Goal: Task Accomplishment & Management: Manage account settings

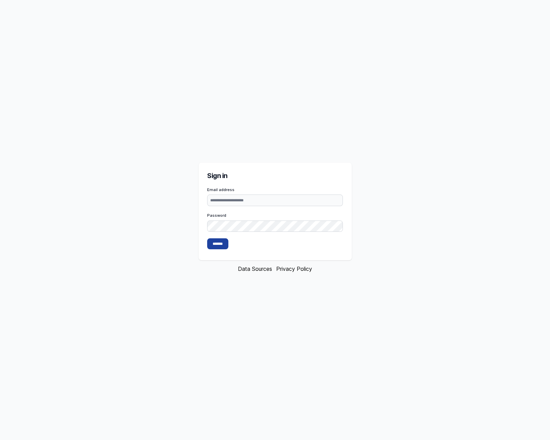
type input "**********"
click at [222, 245] on input "*******" at bounding box center [217, 243] width 21 height 11
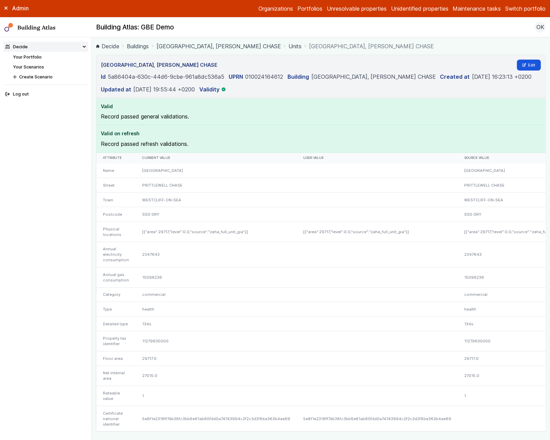
click at [251, 45] on link "[GEOGRAPHIC_DATA], [PERSON_NAME] CHASE" at bounding box center [219, 46] width 125 height 8
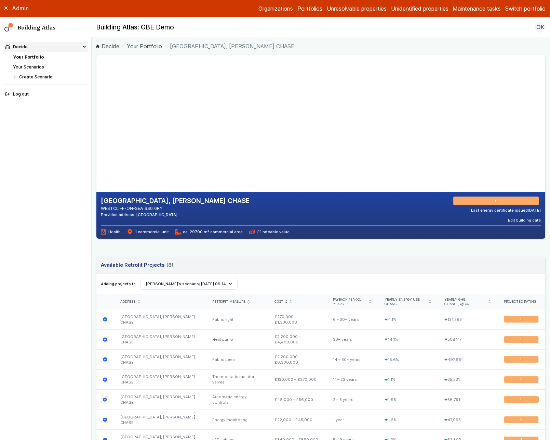
click at [28, 57] on link "Your Portfolio" at bounding box center [28, 56] width 31 height 5
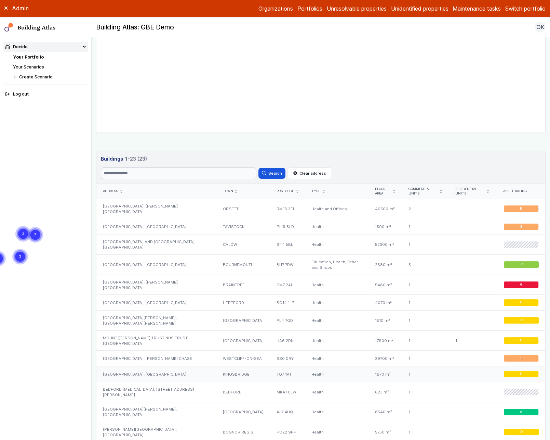
scroll to position [297, 0]
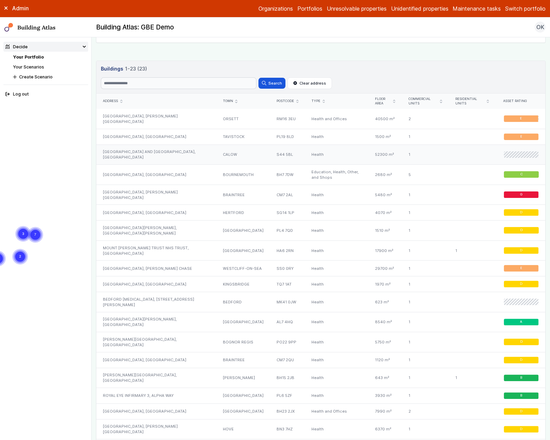
click at [143, 153] on div "[GEOGRAPHIC_DATA] AND [GEOGRAPHIC_DATA], [GEOGRAPHIC_DATA]" at bounding box center [156, 154] width 120 height 20
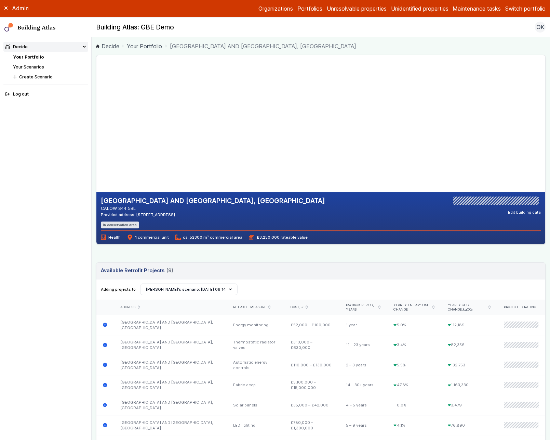
drag, startPoint x: 216, startPoint y: 214, endPoint x: 187, endPoint y: 216, distance: 28.8
click at [187, 216] on div "Provided address: Chesterfield Royal Hospital, S44 5BL" at bounding box center [213, 214] width 224 height 5
copy div "S44 5BL"
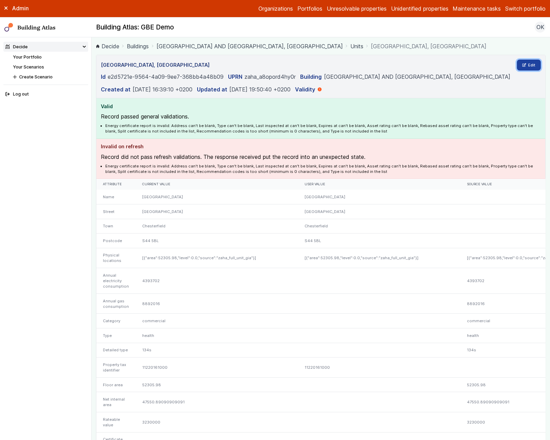
click at [528, 67] on link "Edit" at bounding box center [529, 65] width 24 height 11
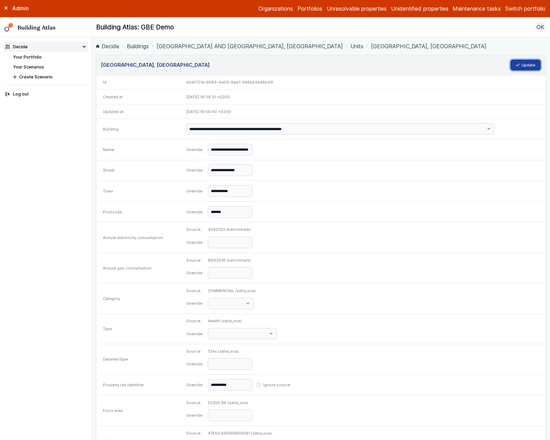
click at [511, 67] on button "Update" at bounding box center [526, 65] width 31 height 11
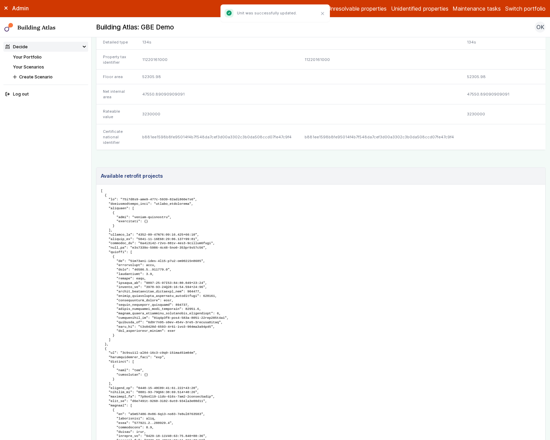
scroll to position [297, 0]
click at [393, 105] on div at bounding box center [379, 94] width 162 height 20
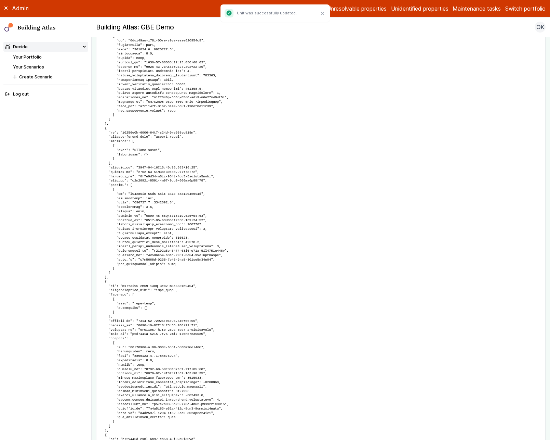
scroll to position [0, 0]
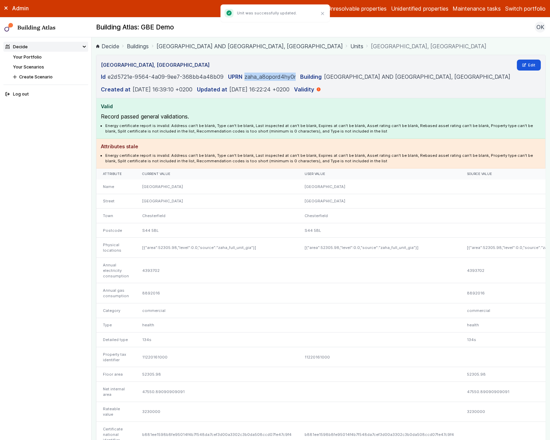
drag, startPoint x: 305, startPoint y: 74, endPoint x: 246, endPoint y: 79, distance: 58.7
click at [246, 79] on dl "Id e2d5721e-9564-4a09-9ee7-368bb4a48b09 UPRN zaha_a8opord4hy0r Building CHESTER…" at bounding box center [321, 83] width 441 height 21
copy dd "zaha_a8opord4hy0r"
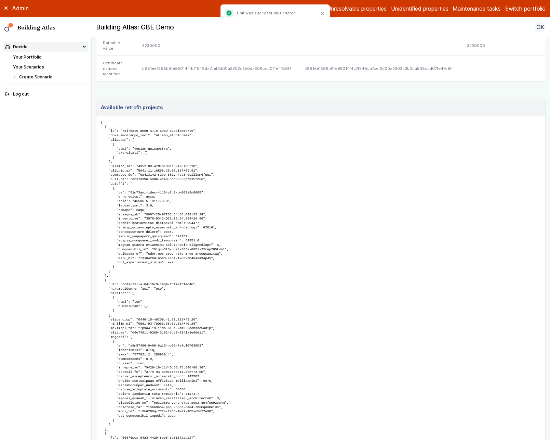
scroll to position [300, 0]
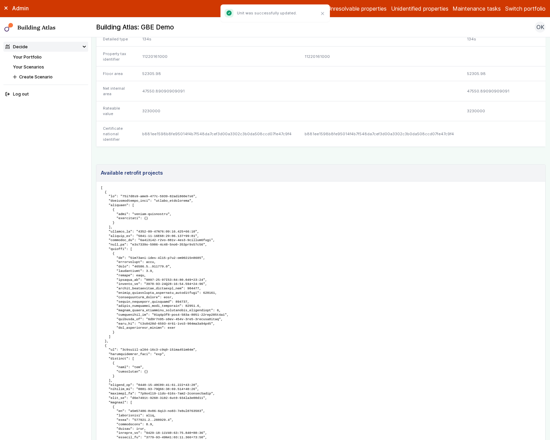
click at [319, 146] on div "b881ee1598b8fe95014f4b7f548da7cef3d00a3302c3b0da508ccd07fe47c9f4" at bounding box center [379, 133] width 162 height 25
copy div "b881ee1598b8fe95014f4b7f548da7cef3d00a3302c3b0da508ccd07fe47c9f4"
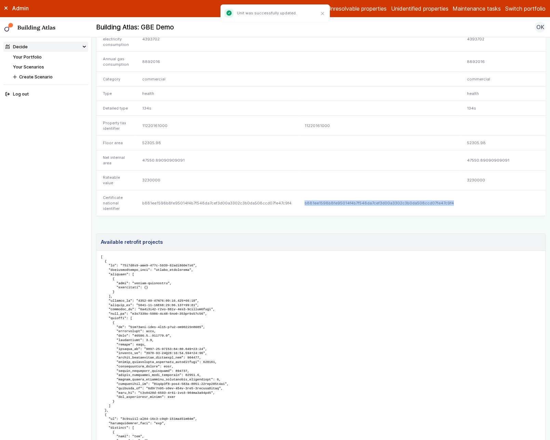
scroll to position [148, 0]
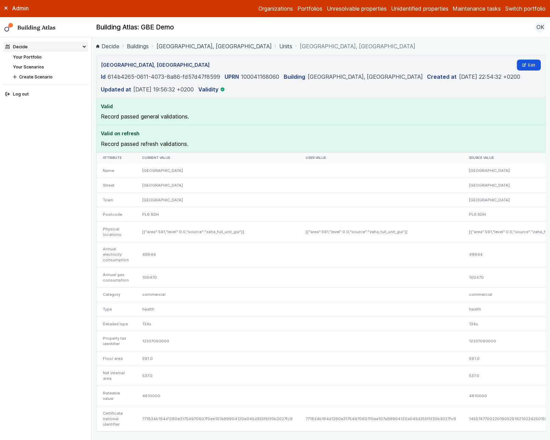
click at [214, 46] on link "[GEOGRAPHIC_DATA], [GEOGRAPHIC_DATA]" at bounding box center [214, 46] width 115 height 8
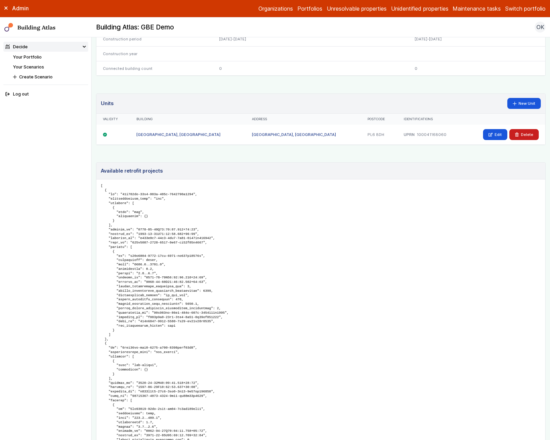
scroll to position [381, 0]
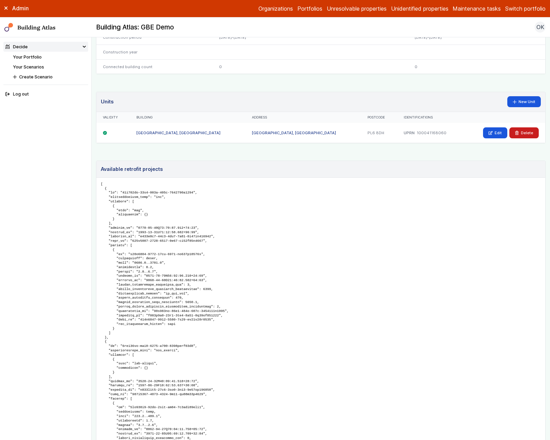
click at [188, 130] on link "[GEOGRAPHIC_DATA], [GEOGRAPHIC_DATA]" at bounding box center [178, 132] width 84 height 5
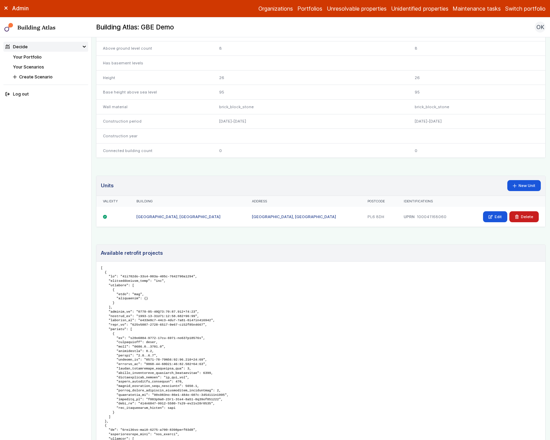
scroll to position [307, 0]
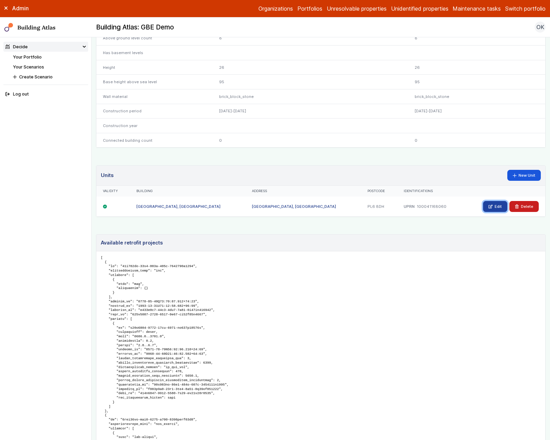
click at [489, 203] on link "Edit" at bounding box center [495, 206] width 24 height 11
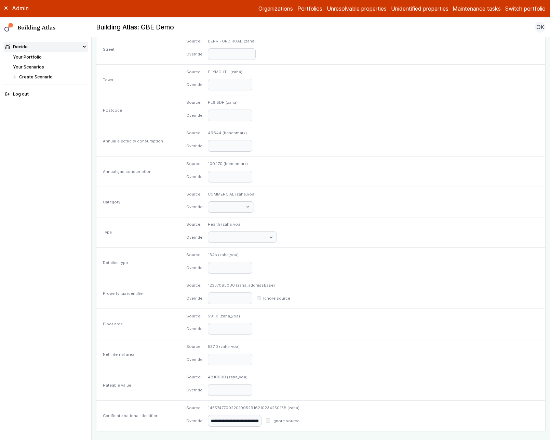
scroll to position [158, 0]
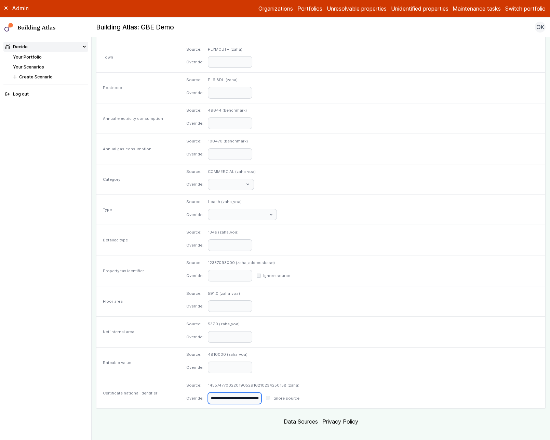
click at [260, 393] on input "**********" at bounding box center [235, 398] width 54 height 12
click at [300, 392] on dd "**********" at bounding box center [254, 398] width 92 height 12
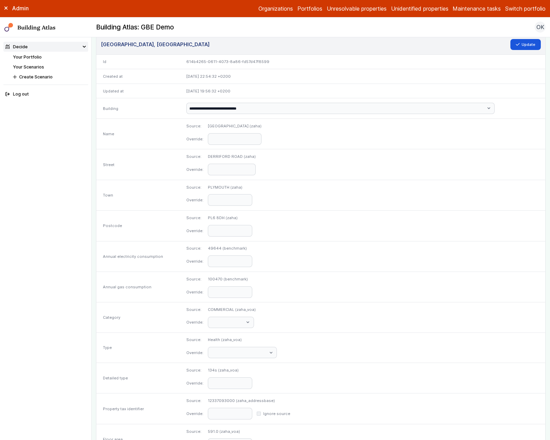
scroll to position [0, 0]
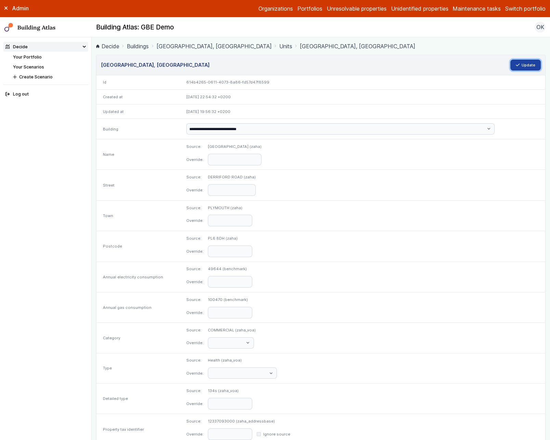
click at [517, 69] on button "Update" at bounding box center [526, 65] width 31 height 11
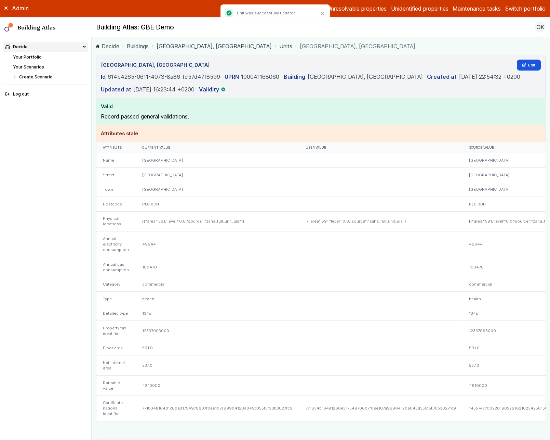
click at [259, 78] on dd "100041168060" at bounding box center [260, 77] width 38 height 8
copy dd "100041168060"
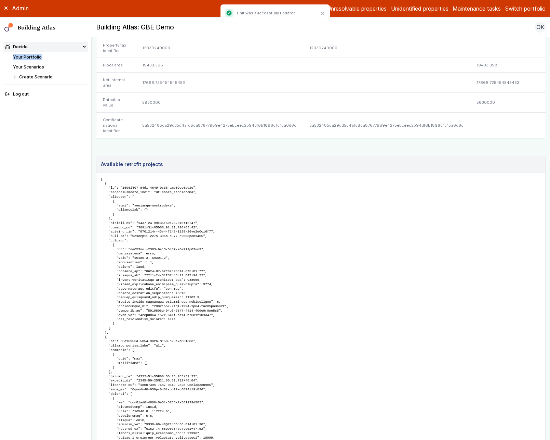
scroll to position [307, 0]
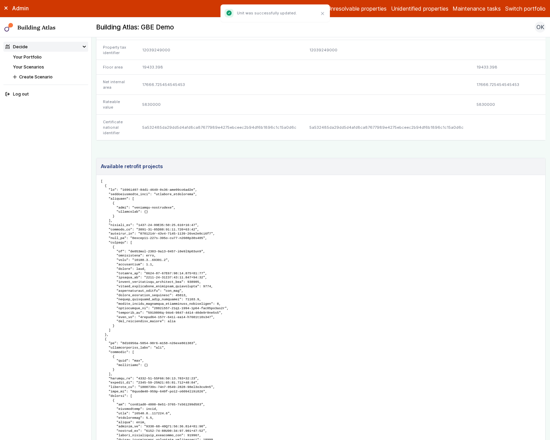
click at [261, 129] on div "5a532485da29dd5d4afd8ca87677989e4275ebceec2b94df6b1896c1c15a0d6c" at bounding box center [218, 127] width 167 height 25
copy div "5a532485da29dd5d4afd8ca87677989e4275ebceec2b94df6b1896c1c15a0d6c"
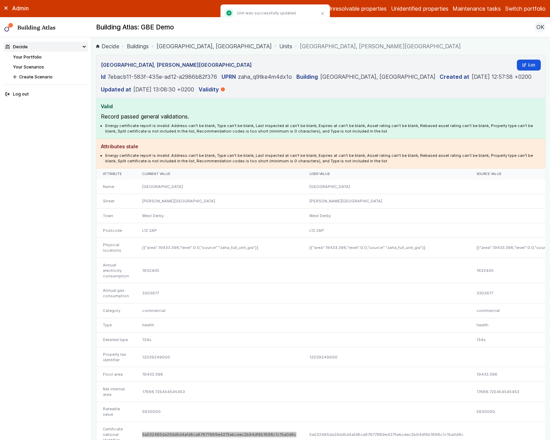
scroll to position [0, 0]
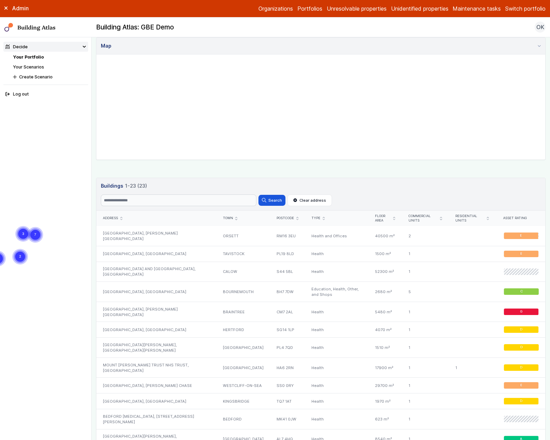
scroll to position [62, 0]
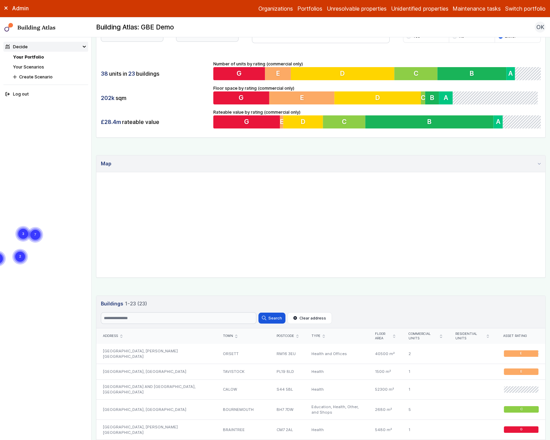
click at [393, 335] on icon "submit" at bounding box center [394, 336] width 2 height 3
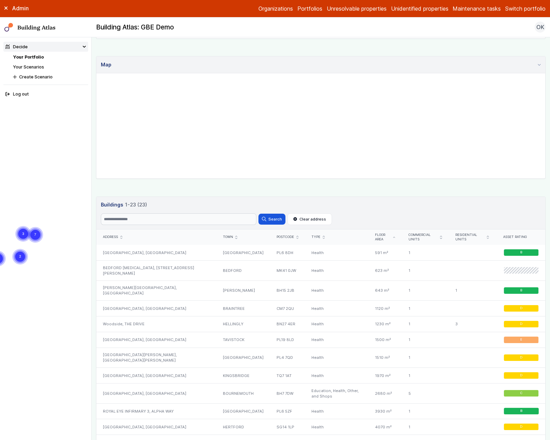
scroll to position [162, 0]
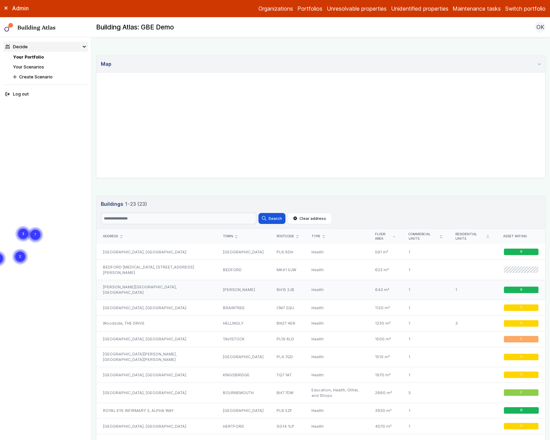
click at [340, 279] on div "Health" at bounding box center [337, 289] width 64 height 20
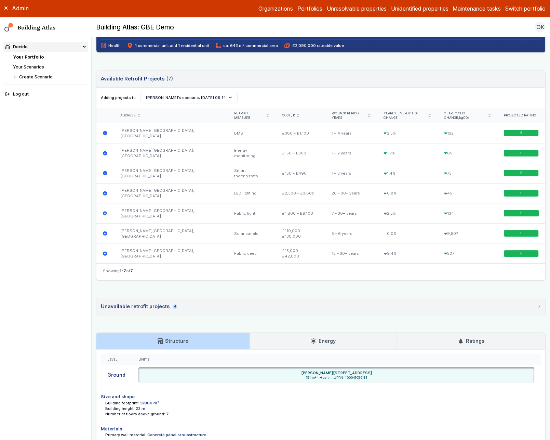
scroll to position [29, 0]
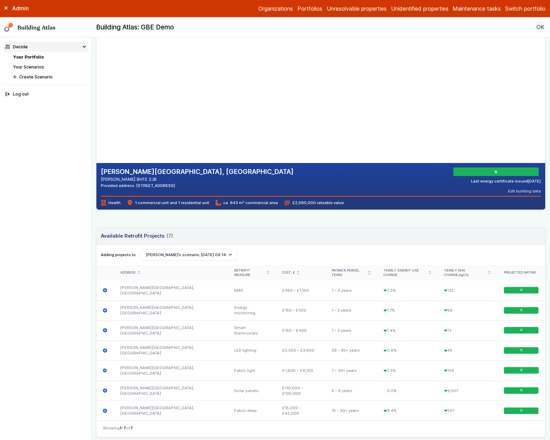
drag, startPoint x: 198, startPoint y: 186, endPoint x: 166, endPoint y: 186, distance: 32.5
click at [166, 186] on div "Provided address: Longfleet Road, BH15 2JB" at bounding box center [197, 185] width 193 height 5
copy div "BH15 2JB"
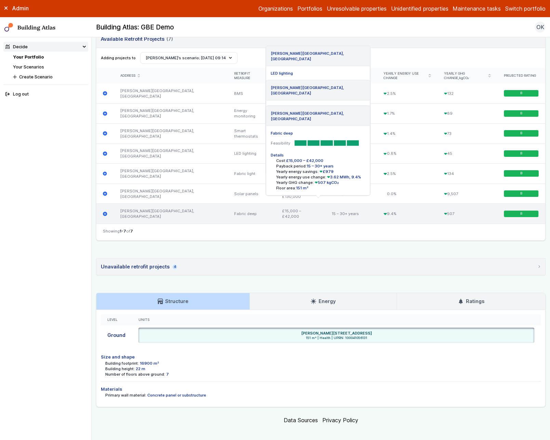
scroll to position [228, 0]
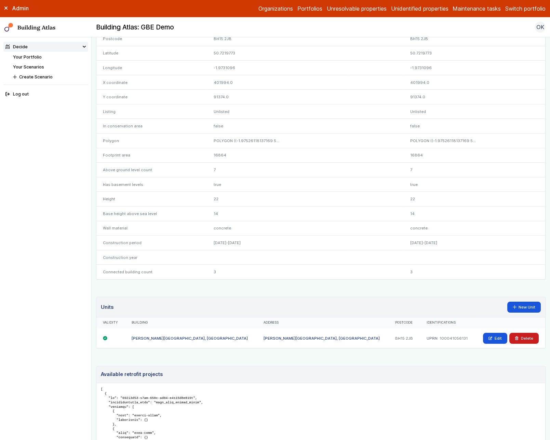
scroll to position [369, 0]
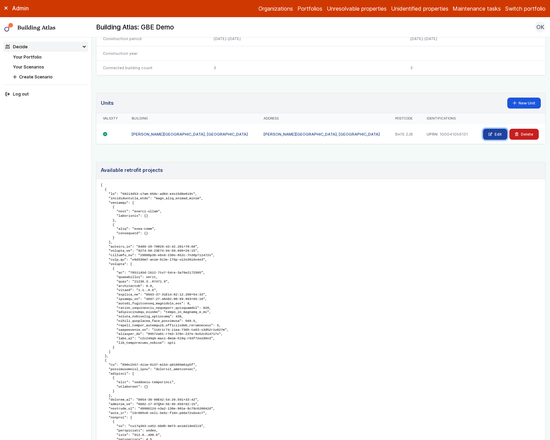
click at [494, 129] on link "Edit" at bounding box center [495, 134] width 24 height 11
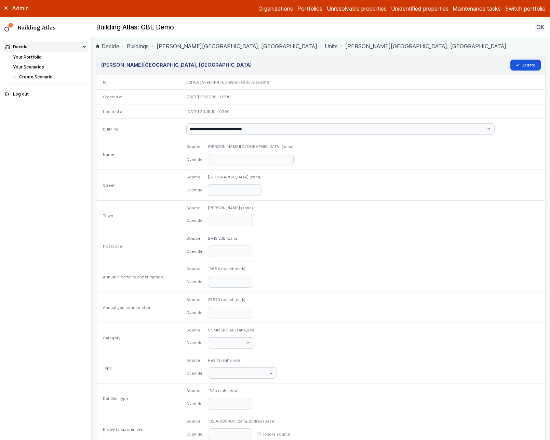
scroll to position [158, 0]
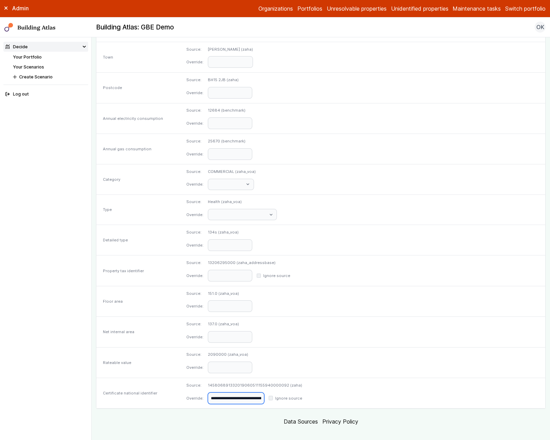
click at [264, 392] on input "**********" at bounding box center [236, 398] width 56 height 12
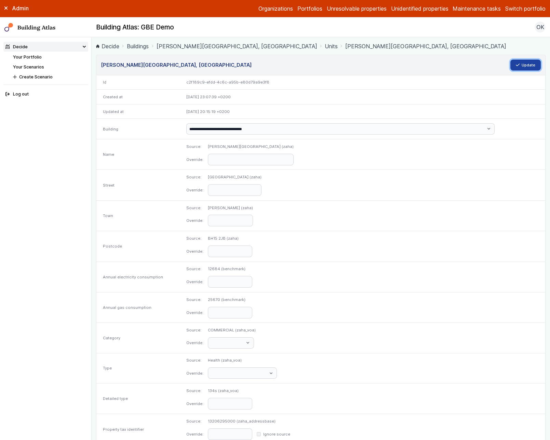
scroll to position [0, 0]
click at [528, 66] on button "Update" at bounding box center [526, 65] width 31 height 11
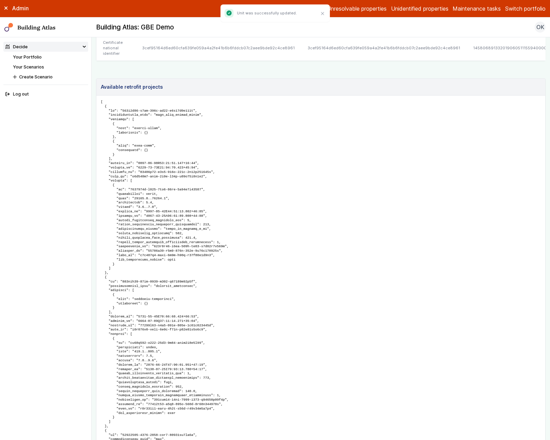
scroll to position [263, 0]
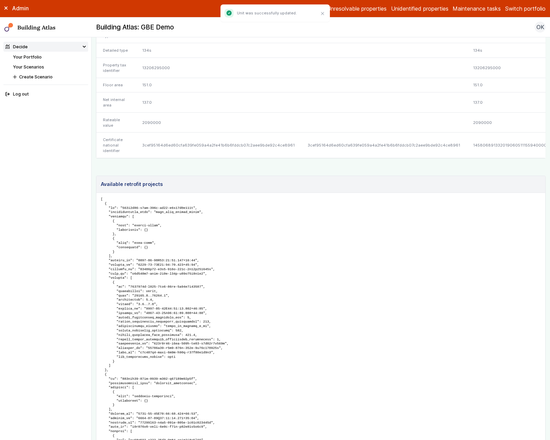
click at [244, 149] on div "3cef95164d6ed60cfa639fe059a4a2fe41b6b6fddcb07c2aee9bde92c4ce8961" at bounding box center [218, 144] width 166 height 25
copy div "3cef95164d6ed60cfa639fe059a4a2fe41b6b6fddcb07c2aee9bde92c4ce8961"
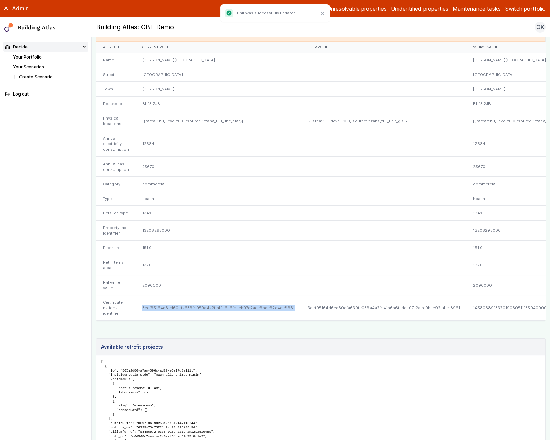
scroll to position [110, 0]
